Goal: Task Accomplishment & Management: Complete application form

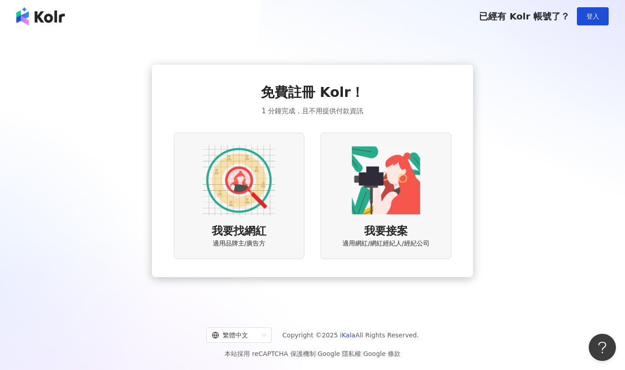
click at [222, 204] on img at bounding box center [239, 180] width 73 height 73
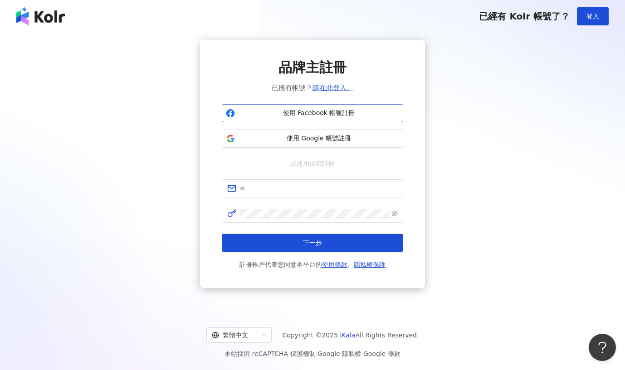
click at [296, 112] on span "使用 Facebook 帳號註冊" at bounding box center [318, 113] width 160 height 9
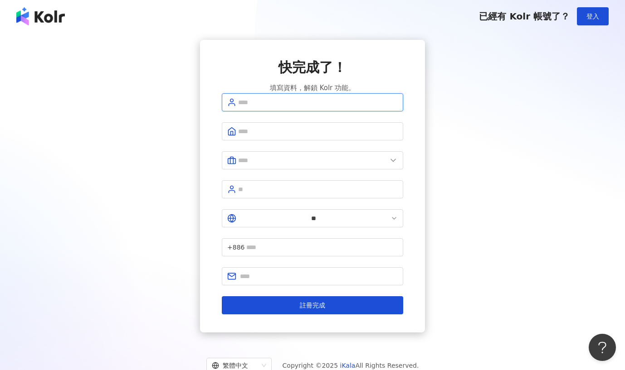
click at [239, 107] on input "text" at bounding box center [318, 102] width 160 height 10
click at [243, 107] on input "text" at bounding box center [318, 102] width 160 height 10
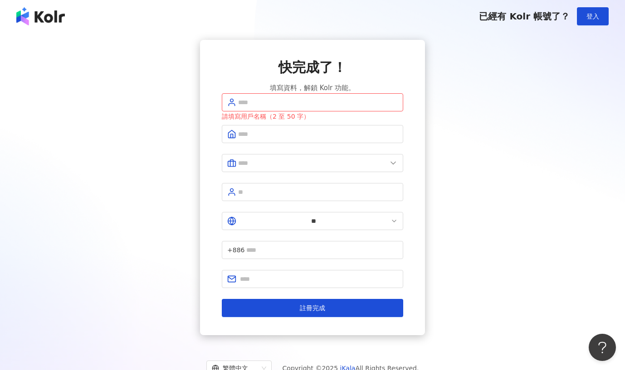
click at [297, 91] on span "填寫資料，解鎖 Kolr 功能。" at bounding box center [312, 88] width 85 height 11
click at [284, 109] on span at bounding box center [312, 102] width 181 height 18
click at [280, 107] on input "text" at bounding box center [318, 102] width 160 height 10
click at [170, 171] on div "快完成了！ 填寫資料，解鎖 Kolr 功能。 請填寫用戶名稱（2 至 50 字） ** +886 註冊完成" at bounding box center [312, 188] width 603 height 296
